Goal: Task Accomplishment & Management: Use online tool/utility

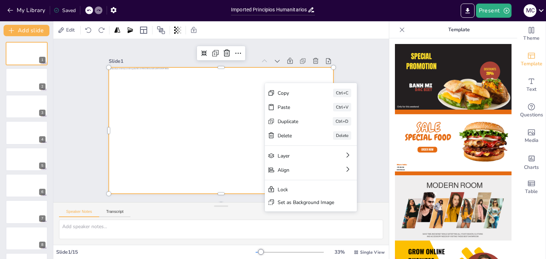
scroll to position [680, 0]
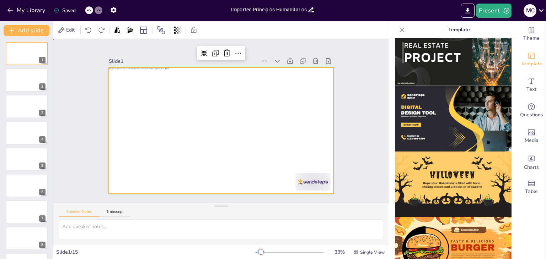
click at [360, 59] on div "Slide 1 Slide 2 Slide 3 Slide 4 Slide 5 Slide 6 Slide 7 Slide 8 Slide 9 Slide 1…" at bounding box center [220, 120] width 335 height 163
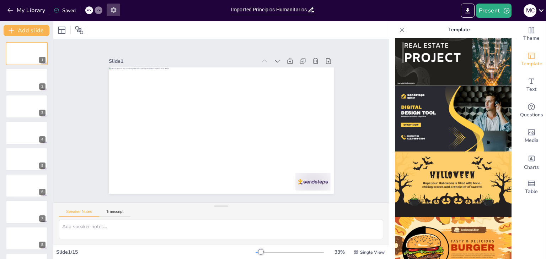
click at [109, 11] on button "button" at bounding box center [113, 10] width 13 height 13
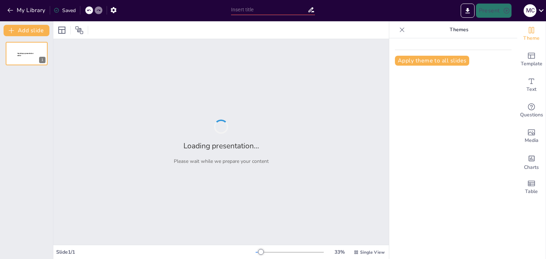
type input "Imported Principios Humanitarios y de protección.pptx"
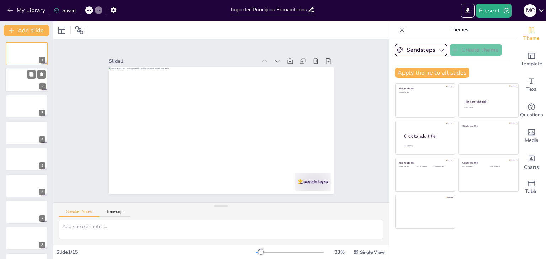
click at [27, 81] on div at bounding box center [26, 80] width 43 height 24
click at [63, 32] on icon at bounding box center [62, 30] width 9 height 9
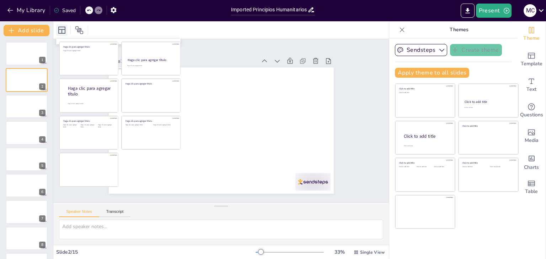
click at [63, 32] on icon at bounding box center [62, 30] width 9 height 9
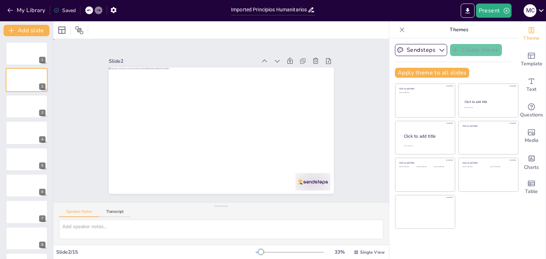
click at [349, 85] on div "Slide 1 Slide 2 Slide 3 Slide 4 Slide 5 Slide 6 Slide 7 Slide 8 Slide 9 Slide 1…" at bounding box center [221, 120] width 362 height 229
click at [527, 56] on icon "Add ready made slides" at bounding box center [531, 56] width 9 height 9
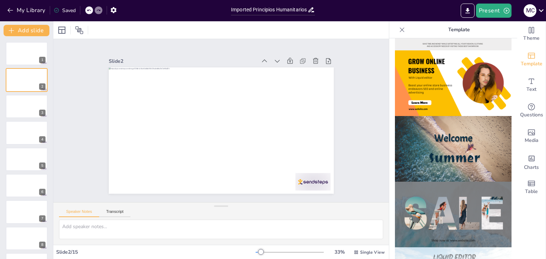
scroll to position [193, 0]
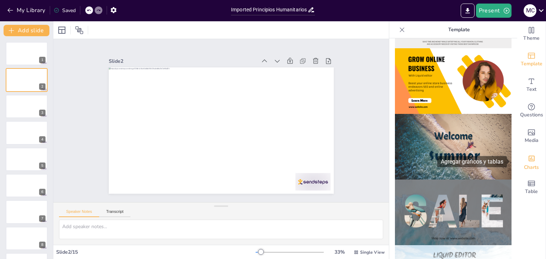
click at [532, 159] on div "Charts" at bounding box center [531, 162] width 28 height 26
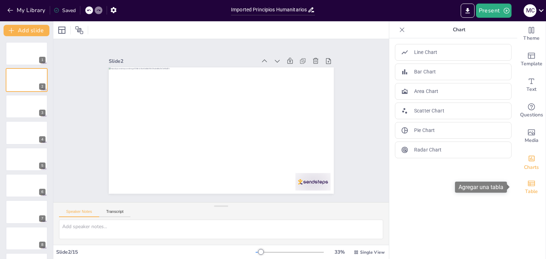
click at [529, 185] on icon "Add a table" at bounding box center [531, 183] width 9 height 9
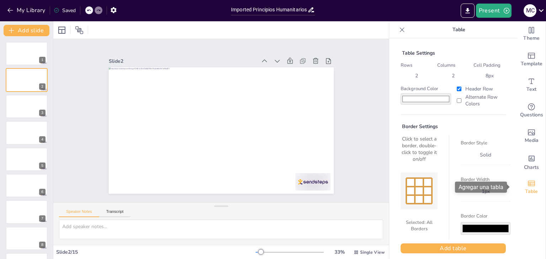
click at [529, 185] on icon "Add a table" at bounding box center [531, 183] width 9 height 9
click at [400, 30] on icon at bounding box center [402, 29] width 5 height 5
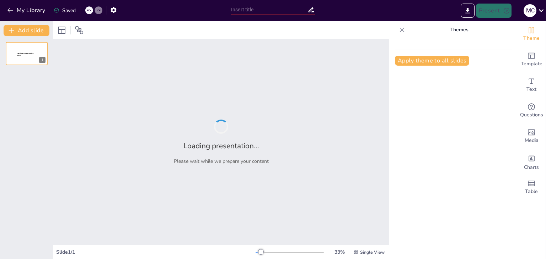
type input "De la Teoría a la Práctica: Ética y Protección en la Ayuda Humanitaria"
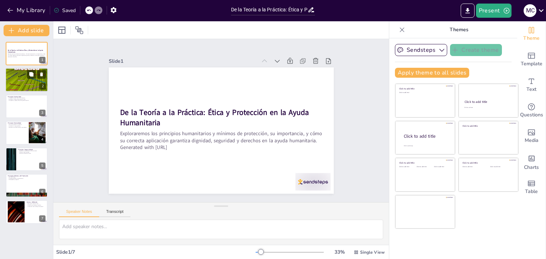
click at [21, 72] on p "La humanidad protege la vida y alivia el sufrimiento" at bounding box center [26, 72] width 38 height 1
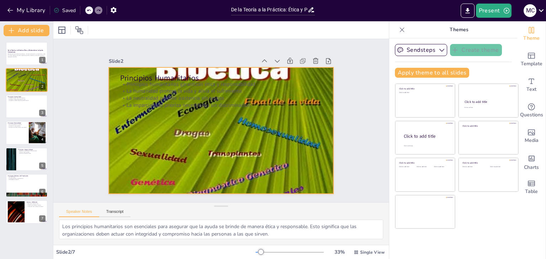
click at [203, 140] on div at bounding box center [211, 123] width 223 height 258
click at [203, 140] on div at bounding box center [215, 129] width 288 height 278
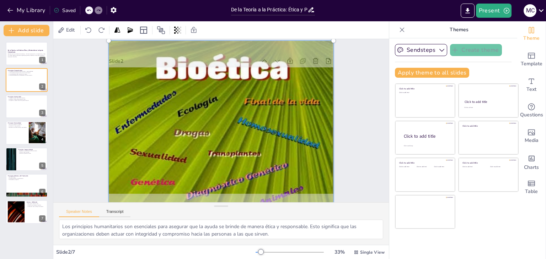
click at [203, 140] on div at bounding box center [216, 112] width 296 height 280
click at [277, 100] on div at bounding box center [214, 128] width 299 height 289
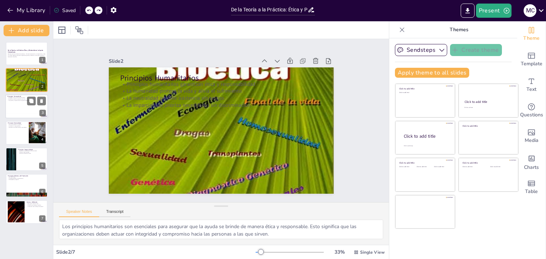
click at [14, 106] on div at bounding box center [26, 106] width 43 height 24
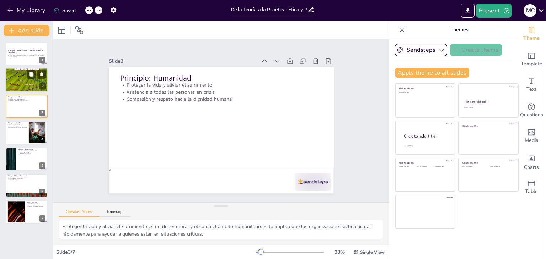
click at [19, 78] on div at bounding box center [26, 80] width 43 height 34
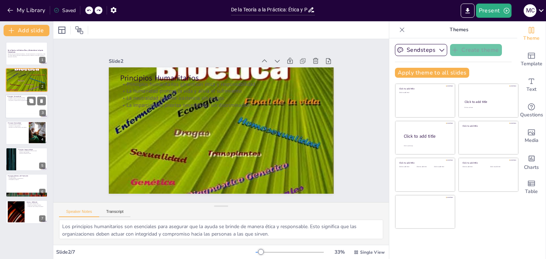
click at [20, 108] on div at bounding box center [26, 106] width 43 height 24
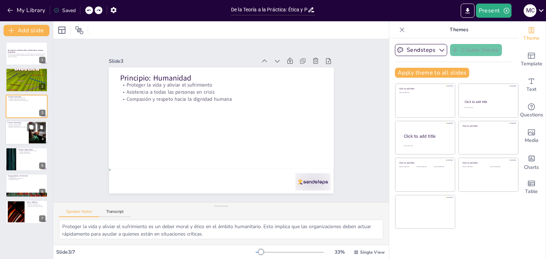
click at [21, 130] on div at bounding box center [26, 133] width 43 height 24
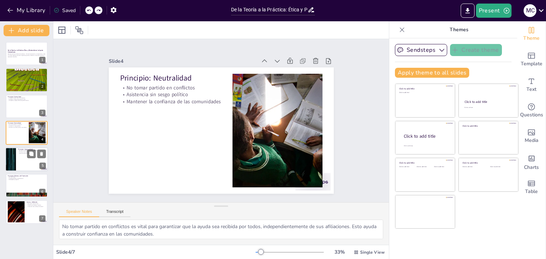
click at [15, 153] on div at bounding box center [10, 159] width 43 height 24
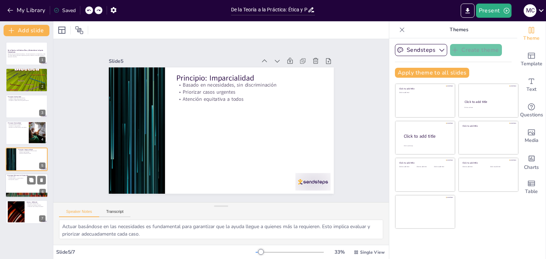
click at [23, 181] on div at bounding box center [26, 186] width 43 height 24
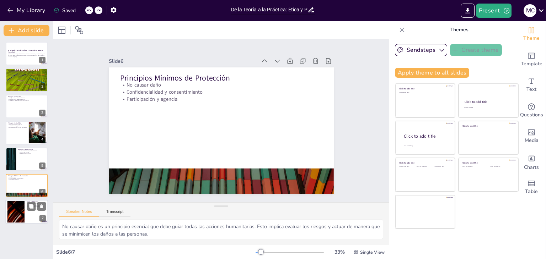
click at [20, 206] on div at bounding box center [16, 212] width 38 height 22
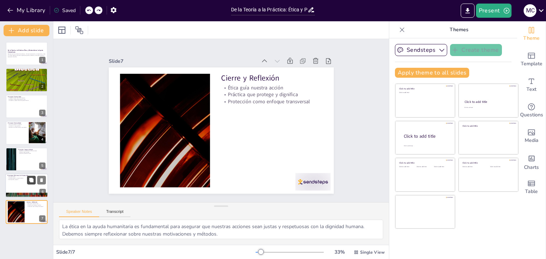
click at [27, 184] on button at bounding box center [31, 180] width 9 height 9
type textarea "No causar daño es un principio esencial que debe guiar todas las acciones human…"
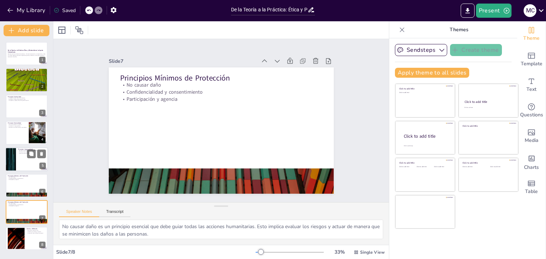
click at [27, 156] on div at bounding box center [26, 159] width 43 height 24
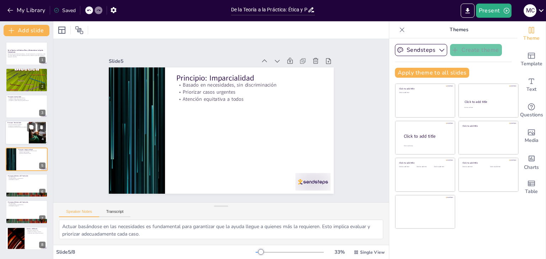
click at [16, 134] on div at bounding box center [26, 133] width 43 height 24
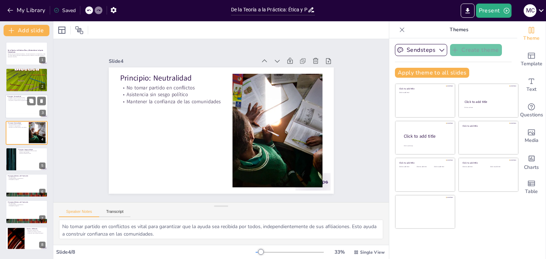
click at [21, 103] on div at bounding box center [26, 106] width 43 height 24
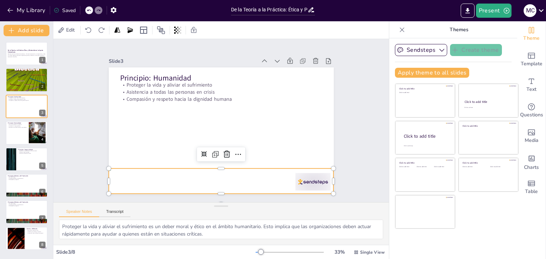
click at [185, 182] on div at bounding box center [160, 114] width 49 height 226
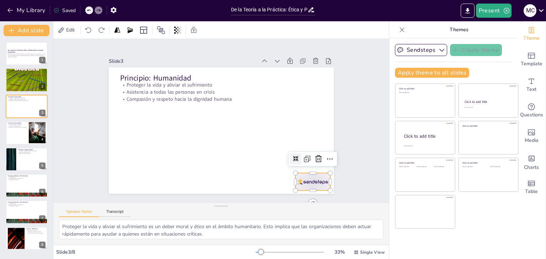
click at [306, 188] on div at bounding box center [298, 200] width 38 height 25
click at [168, 195] on div at bounding box center [159, 212] width 17 height 35
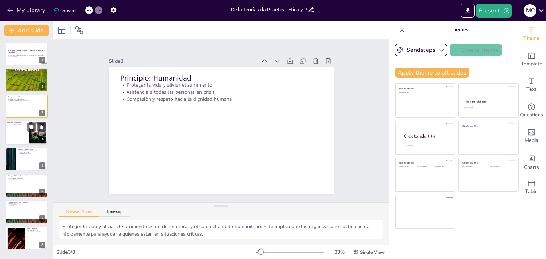
click at [14, 138] on div at bounding box center [26, 133] width 43 height 24
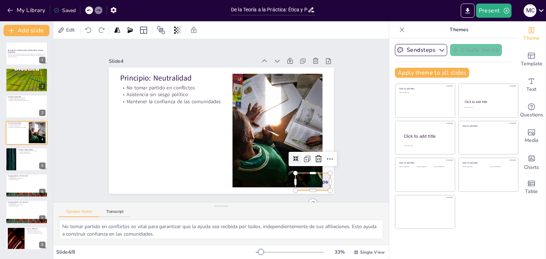
click at [181, 43] on div at bounding box center [161, 27] width 39 height 30
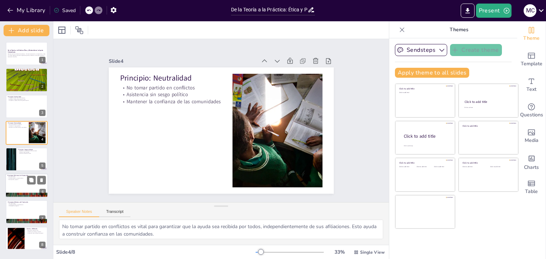
click at [20, 185] on div at bounding box center [26, 186] width 43 height 24
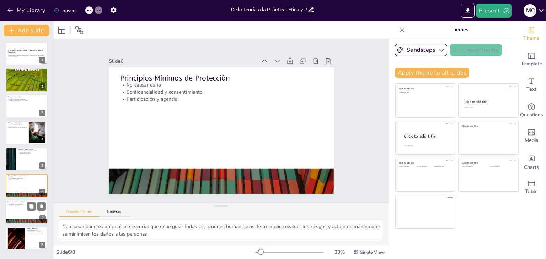
click at [18, 210] on div at bounding box center [26, 212] width 43 height 24
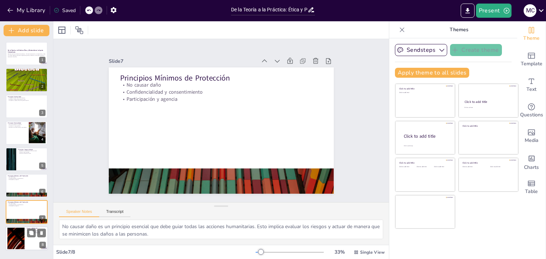
click at [21, 236] on div at bounding box center [16, 239] width 38 height 22
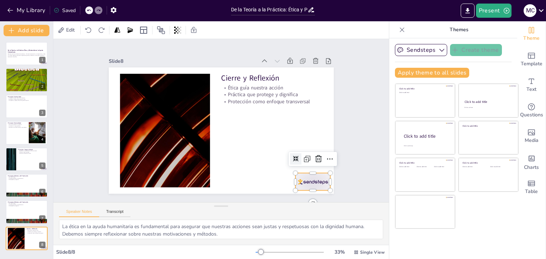
click at [255, 211] on div at bounding box center [236, 230] width 37 height 38
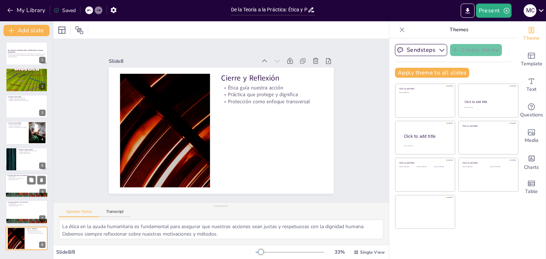
click at [17, 184] on div at bounding box center [26, 186] width 43 height 24
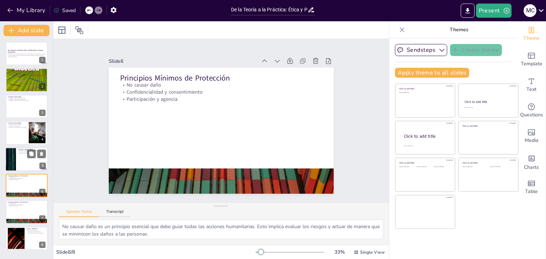
click at [17, 157] on div at bounding box center [26, 159] width 43 height 24
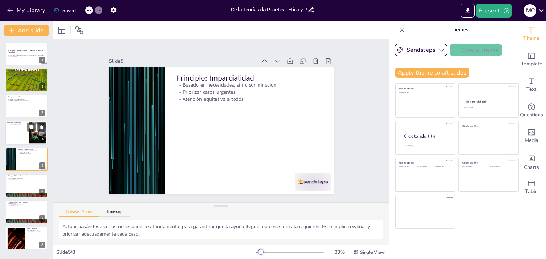
click at [22, 131] on div at bounding box center [26, 133] width 43 height 24
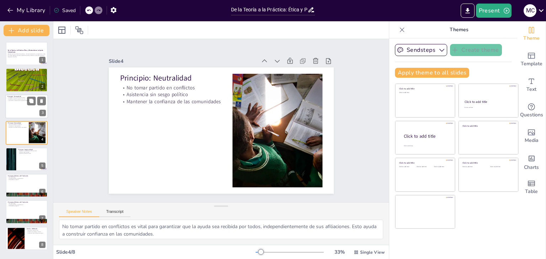
click at [17, 105] on div at bounding box center [26, 106] width 43 height 24
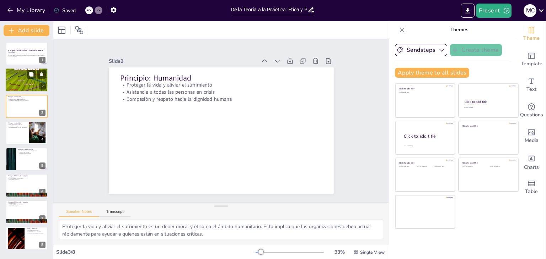
click at [23, 75] on p "La imparcialidad prioriza necesidades sin discriminación" at bounding box center [26, 75] width 38 height 1
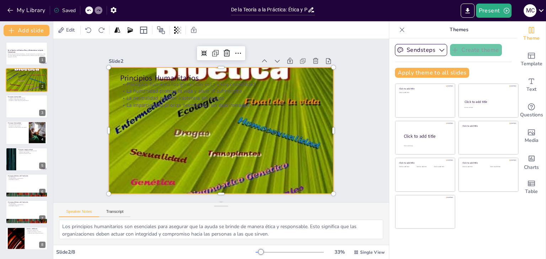
click at [169, 149] on div at bounding box center [211, 117] width 240 height 269
click at [169, 149] on div at bounding box center [211, 122] width 202 height 243
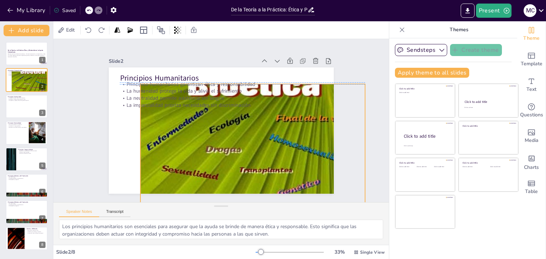
drag, startPoint x: 170, startPoint y: 148, endPoint x: 202, endPoint y: 162, distance: 34.5
click at [202, 162] on div at bounding box center [205, 159] width 240 height 269
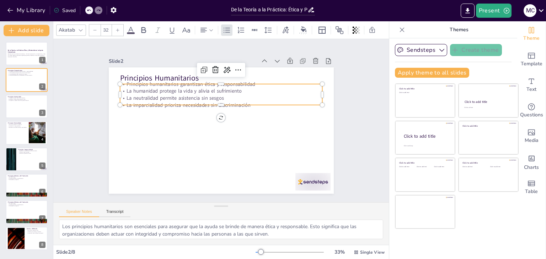
click at [208, 98] on p "La neutralidad permite asistencia sin sesgos" at bounding box center [242, 128] width 69 height 195
click at [249, 77] on icon at bounding box center [255, 83] width 12 height 12
click at [241, 81] on font "Impulsado por IA" at bounding box center [237, 82] width 39 height 13
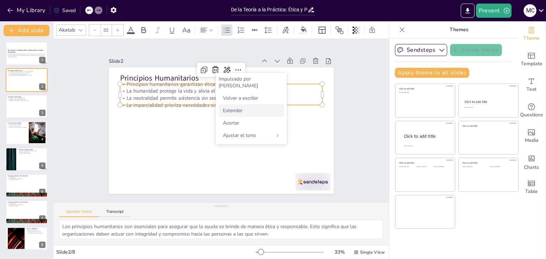
click at [259, 106] on div "Extender" at bounding box center [250, 110] width 65 height 12
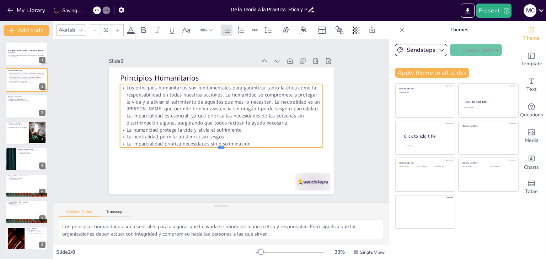
drag, startPoint x: 216, startPoint y: 104, endPoint x: 217, endPoint y: 146, distance: 42.6
click at [217, 137] on div at bounding box center [208, 93] width 187 height 87
click at [14, 108] on div at bounding box center [26, 106] width 43 height 24
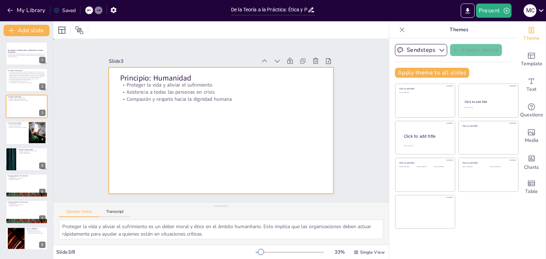
click at [142, 101] on div at bounding box center [213, 127] width 244 height 252
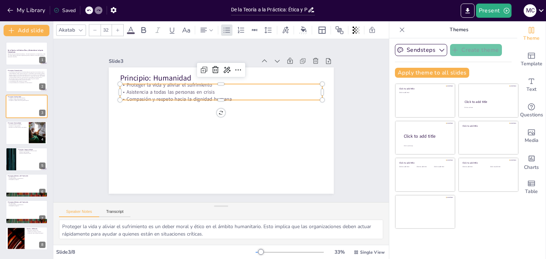
click at [167, 97] on p "Compasión y respeto hacia la dignidad humana" at bounding box center [237, 135] width 141 height 155
click at [219, 97] on p "Compasión y respeto hacia la dignidad humana" at bounding box center [238, 108] width 125 height 168
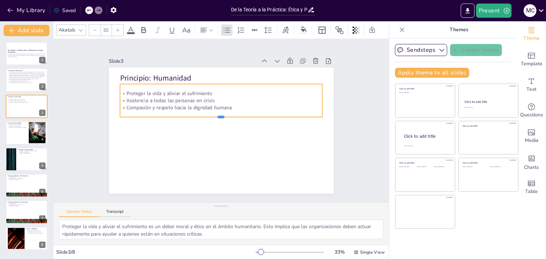
drag, startPoint x: 287, startPoint y: 97, endPoint x: 288, endPoint y: 114, distance: 17.1
click at [254, 114] on div at bounding box center [220, 121] width 68 height 194
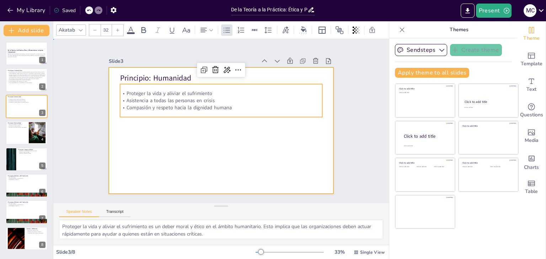
click at [269, 162] on div at bounding box center [222, 110] width 237 height 149
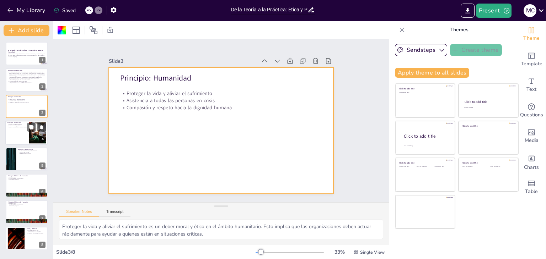
click at [19, 130] on div at bounding box center [26, 133] width 43 height 24
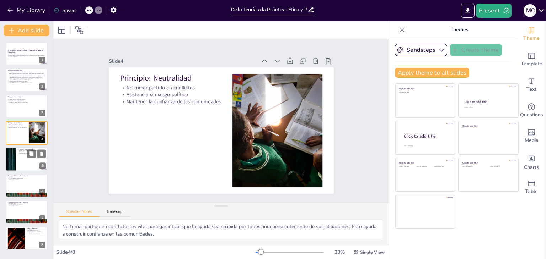
click at [27, 155] on div at bounding box center [36, 154] width 19 height 9
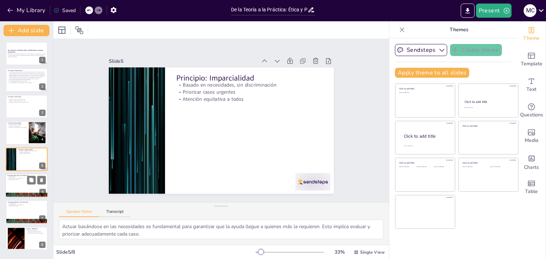
click at [18, 178] on p "Confidencialidad y consentimiento" at bounding box center [26, 178] width 38 height 1
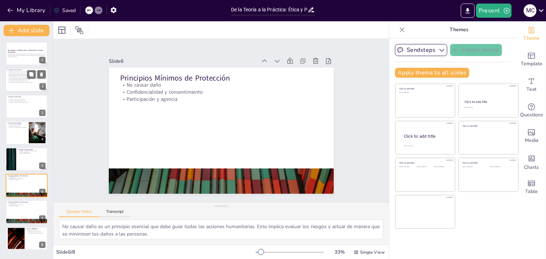
click at [20, 78] on p "Los principios humanitarios son fundamentales para garantizar tanto la ética co…" at bounding box center [26, 75] width 38 height 8
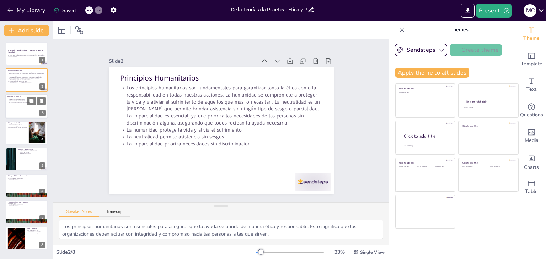
click at [17, 100] on p "Asistencia a todas las personas en crisis" at bounding box center [26, 100] width 38 height 1
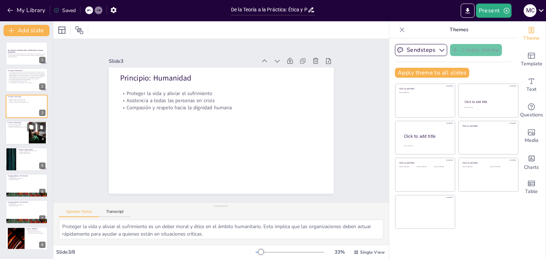
click at [16, 129] on div at bounding box center [26, 133] width 43 height 24
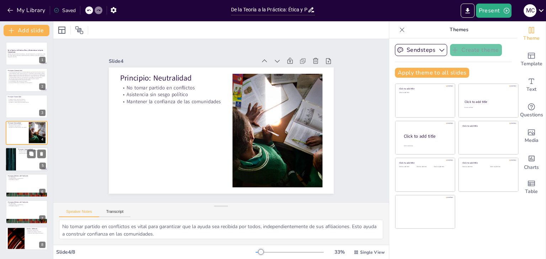
click at [13, 154] on div at bounding box center [10, 159] width 43 height 24
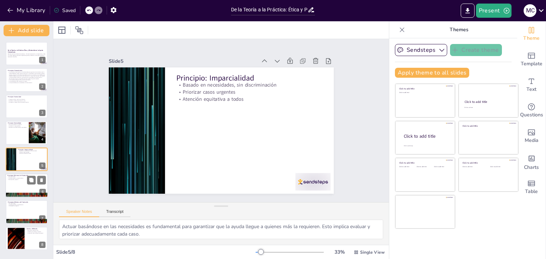
click at [21, 179] on p "Participación y agencia" at bounding box center [26, 179] width 38 height 1
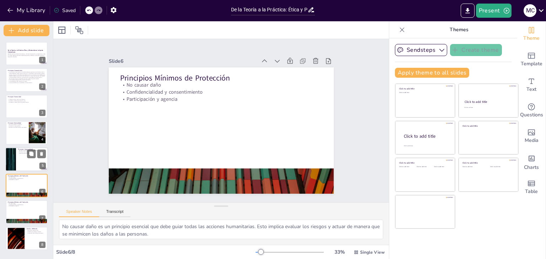
click at [23, 154] on div at bounding box center [26, 159] width 43 height 24
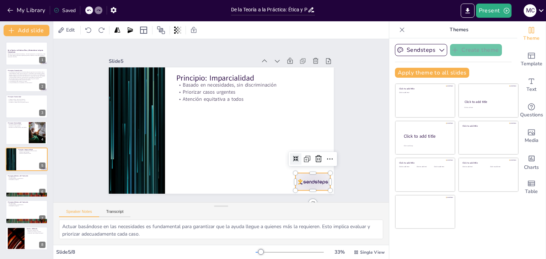
click at [244, 30] on div at bounding box center [228, 10] width 33 height 39
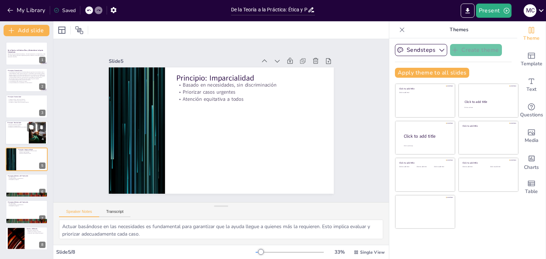
click at [15, 128] on div at bounding box center [26, 133] width 43 height 24
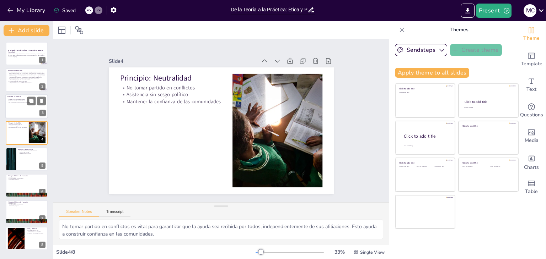
click at [18, 106] on div at bounding box center [26, 106] width 43 height 24
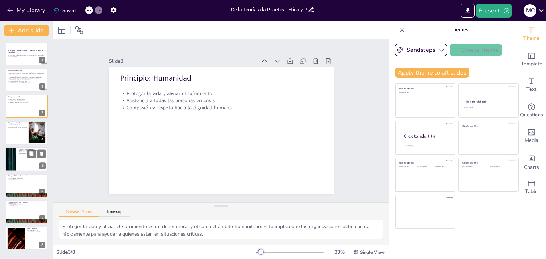
click at [16, 154] on div at bounding box center [26, 159] width 43 height 24
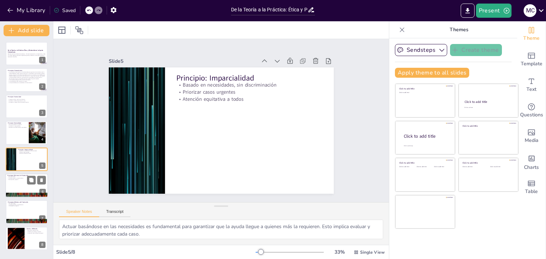
click at [20, 185] on div at bounding box center [26, 186] width 43 height 24
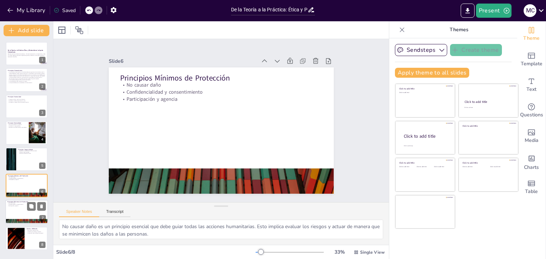
click at [20, 206] on p "Participación y agencia" at bounding box center [26, 206] width 38 height 1
click at [17, 162] on div at bounding box center [26, 159] width 43 height 24
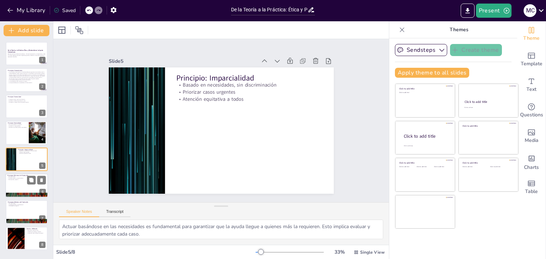
click at [19, 178] on p "Confidencialidad y consentimiento" at bounding box center [26, 178] width 38 height 1
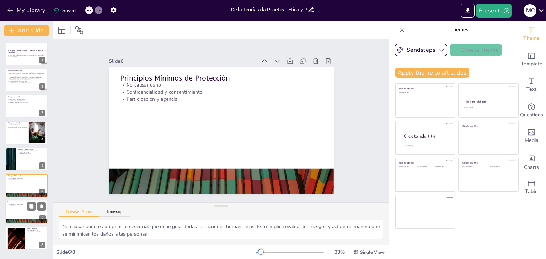
click at [23, 210] on div at bounding box center [26, 212] width 43 height 24
click at [21, 186] on div at bounding box center [26, 186] width 43 height 24
click at [15, 211] on div at bounding box center [26, 212] width 43 height 24
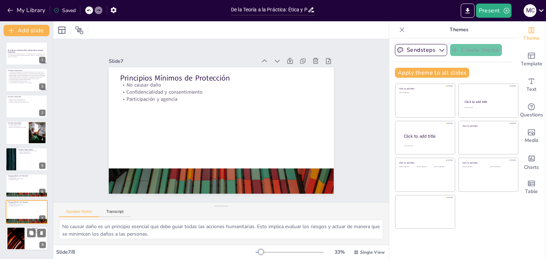
click at [17, 236] on div at bounding box center [16, 239] width 38 height 22
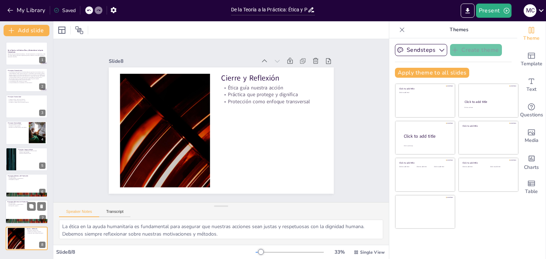
click at [16, 200] on div at bounding box center [26, 212] width 43 height 24
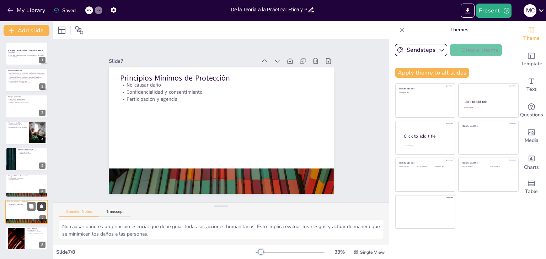
drag, startPoint x: 16, startPoint y: 200, endPoint x: 42, endPoint y: 208, distance: 26.4
click at [42, 208] on icon at bounding box center [41, 207] width 3 height 4
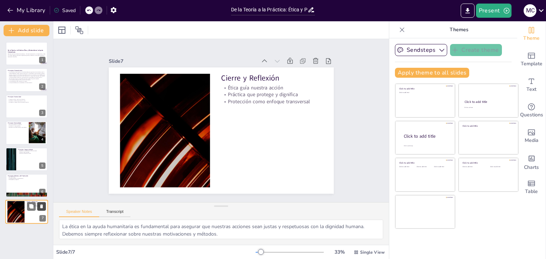
click at [42, 208] on icon at bounding box center [41, 207] width 3 height 4
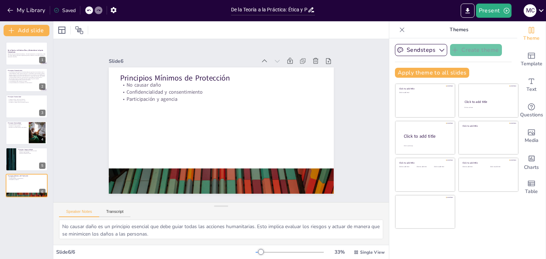
click at [90, 11] on icon at bounding box center [89, 10] width 4 height 4
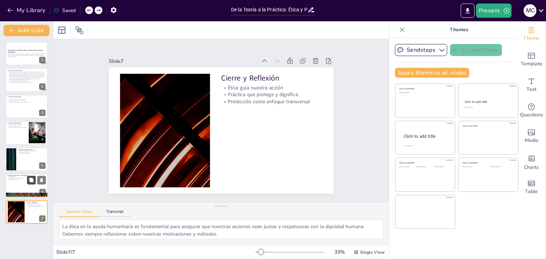
click at [27, 181] on button at bounding box center [31, 180] width 9 height 9
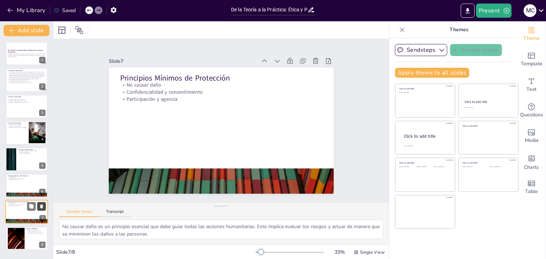
click at [43, 207] on icon at bounding box center [41, 206] width 5 height 5
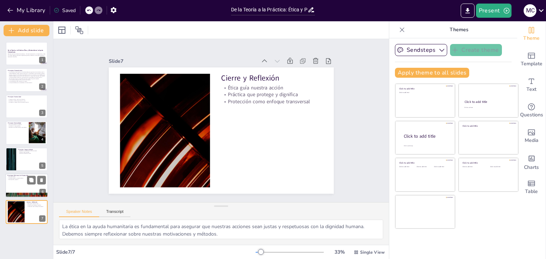
click at [23, 182] on div at bounding box center [26, 186] width 43 height 24
type textarea "No causar daño es un principio esencial que debe guiar todas las acciones human…"
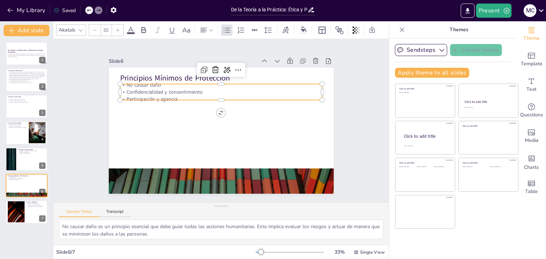
click at [178, 113] on p "Confidencialidad y consentimiento" at bounding box center [229, 147] width 195 height 69
click at [180, 94] on icon at bounding box center [174, 99] width 11 height 11
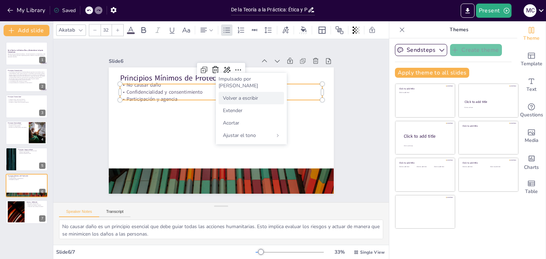
click at [240, 97] on div "Volver a escribir" at bounding box center [250, 98] width 65 height 12
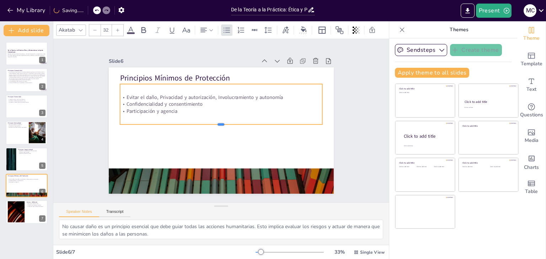
drag, startPoint x: 215, startPoint y: 99, endPoint x: 216, endPoint y: 124, distance: 24.5
click at [216, 125] on div at bounding box center [221, 128] width 202 height 6
click at [172, 116] on p "Participación y agencia" at bounding box center [220, 130] width 202 height 28
click at [172, 108] on p "Participación y agencia" at bounding box center [228, 114] width 141 height 155
click at [216, 108] on p "Participación y agencia" at bounding box center [230, 120] width 28 height 202
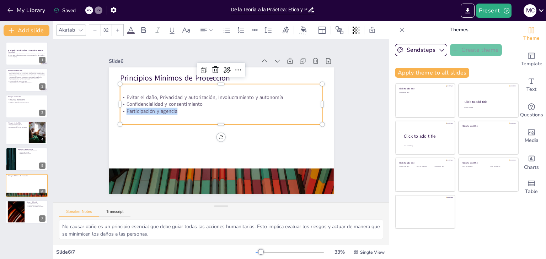
click at [197, 108] on p "Participación y agencia" at bounding box center [211, 120] width 28 height 202
click at [172, 108] on p "Participación y agencia" at bounding box center [225, 112] width 179 height 107
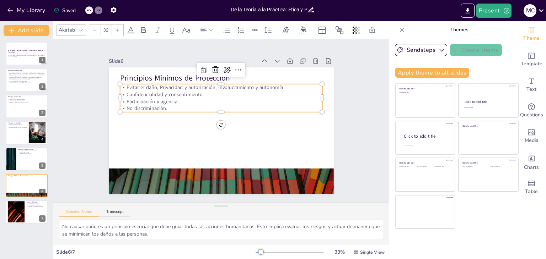
click at [211, 118] on p "Evitar el daño, Privacidad y autorización, Involucramiento y autonomía" at bounding box center [231, 152] width 195 height 69
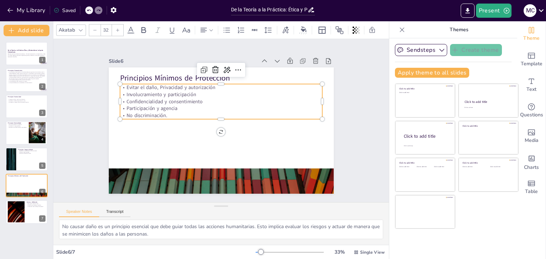
click at [188, 122] on p "Involucramiento y participación" at bounding box center [215, 146] width 199 height 49
click at [23, 161] on div at bounding box center [26, 159] width 43 height 24
type textarea "Actuar basándose en las necesidades es fundamental para garantizar que la ayuda…"
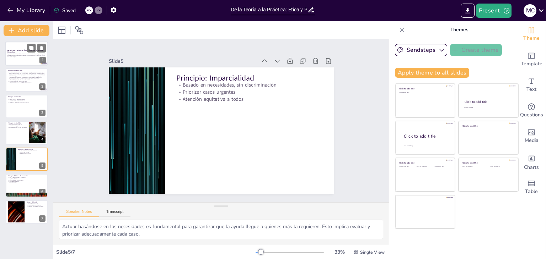
click at [20, 47] on div at bounding box center [26, 54] width 43 height 24
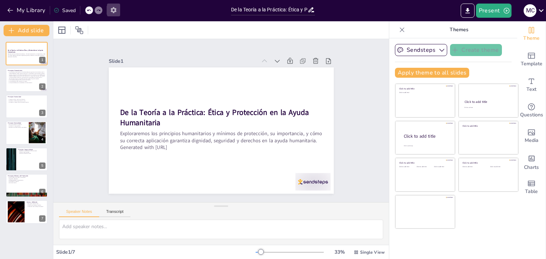
click at [118, 9] on button "button" at bounding box center [113, 10] width 13 height 13
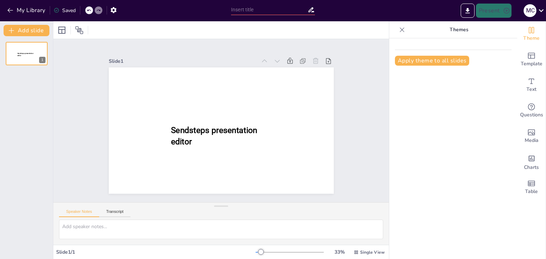
type input "De la Teoría a la Práctica: Ética y Protección en la Ayuda Humanitaria"
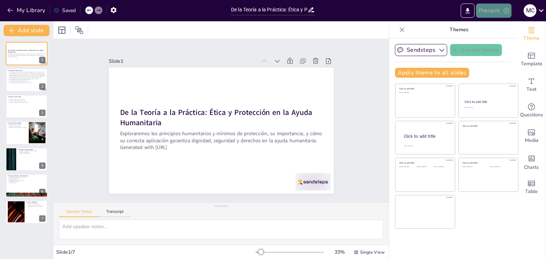
click at [502, 13] on button "Present" at bounding box center [494, 11] width 36 height 14
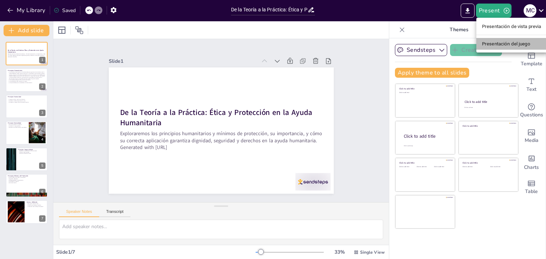
click at [513, 42] on font "Presentación del juego" at bounding box center [506, 43] width 48 height 5
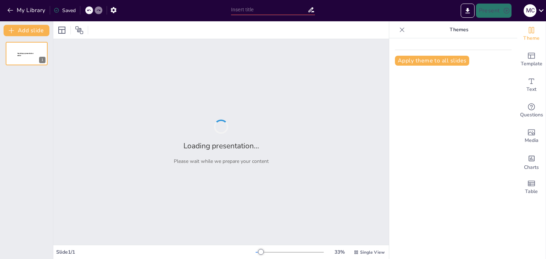
type input "De la Teoría a la Práctica: Ética y Protección en la Ayuda Humanitaria"
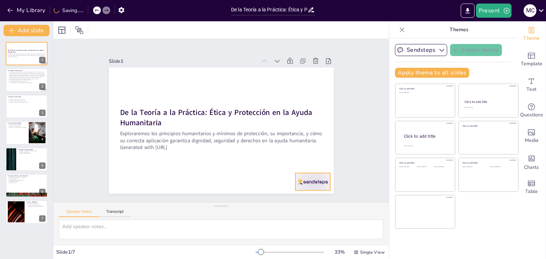
click at [299, 199] on div at bounding box center [279, 214] width 39 height 30
click at [24, 77] on p "Los principios humanitarios son fundamentales para garantizar tanto la ética co…" at bounding box center [26, 75] width 38 height 8
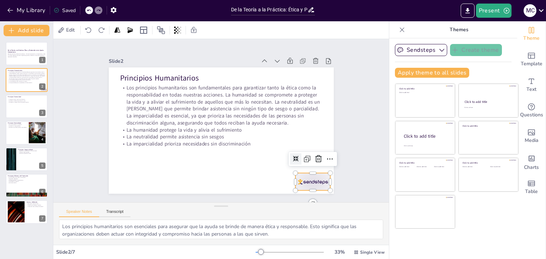
click at [297, 177] on div at bounding box center [312, 181] width 35 height 17
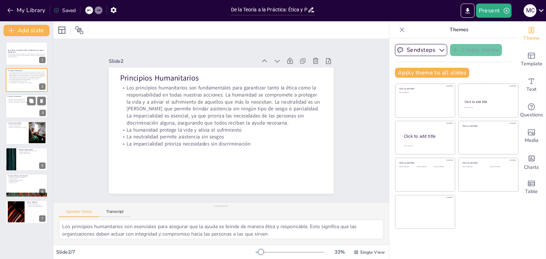
click at [21, 102] on p "Compasión y respeto hacia la dignidad humana" at bounding box center [26, 102] width 38 height 1
type textarea "Proteger la vida y aliviar el sufrimiento es un deber moral y ético en el ámbit…"
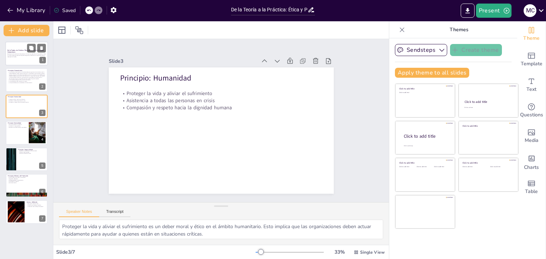
click at [9, 52] on strong "De la Teoría a la Práctica: Ética y Protección en la Ayuda Humanitaria" at bounding box center [25, 51] width 37 height 4
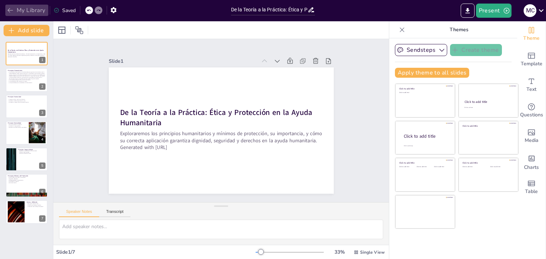
click at [33, 9] on button "My Library" at bounding box center [26, 10] width 43 height 11
